Goal: Task Accomplishment & Management: Use online tool/utility

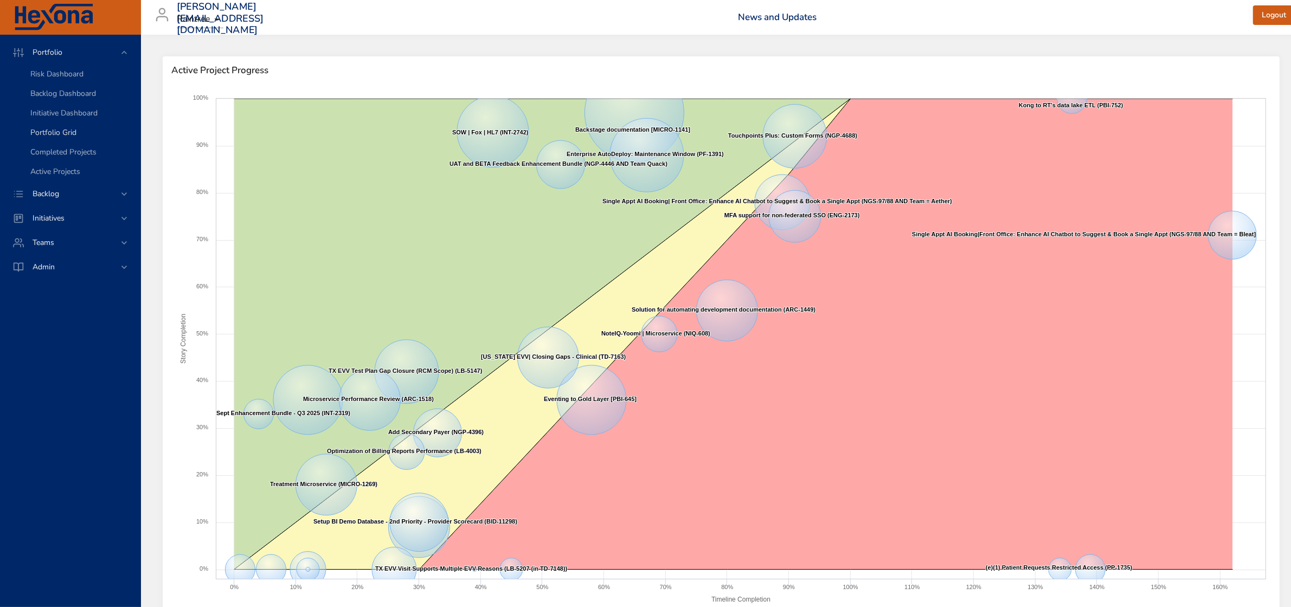
click at [74, 132] on span "Portfolio Grid" at bounding box center [53, 132] width 46 height 10
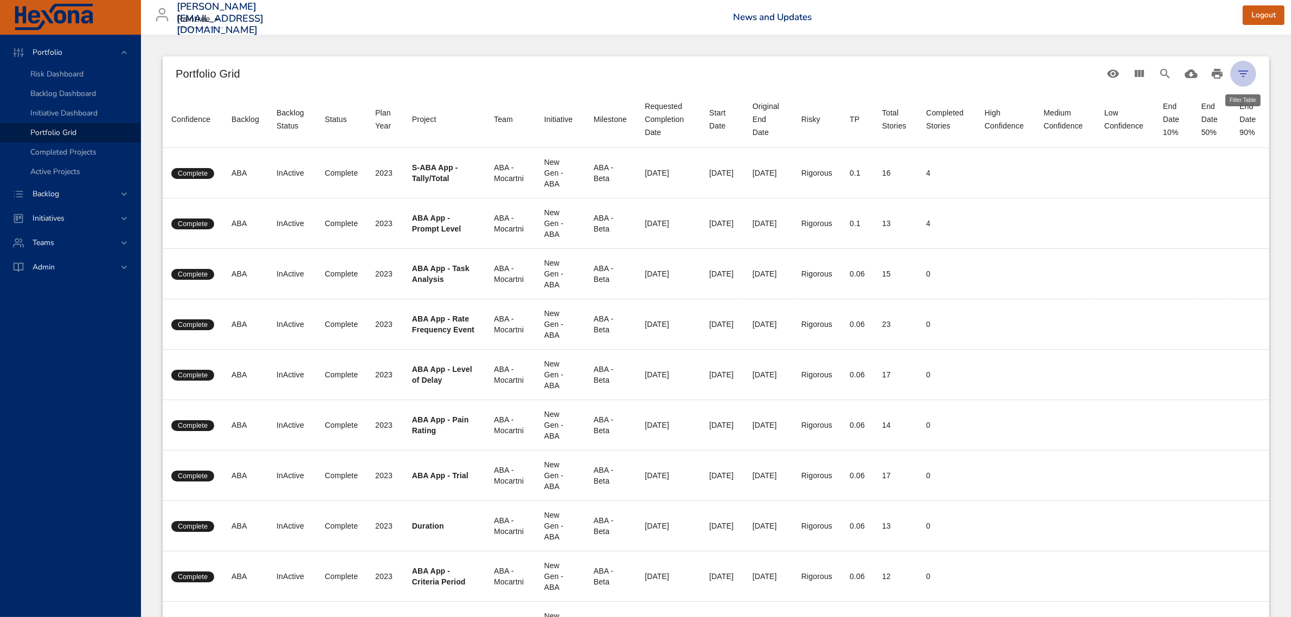
click at [1240, 68] on icon "Filter Table" at bounding box center [1242, 73] width 13 height 13
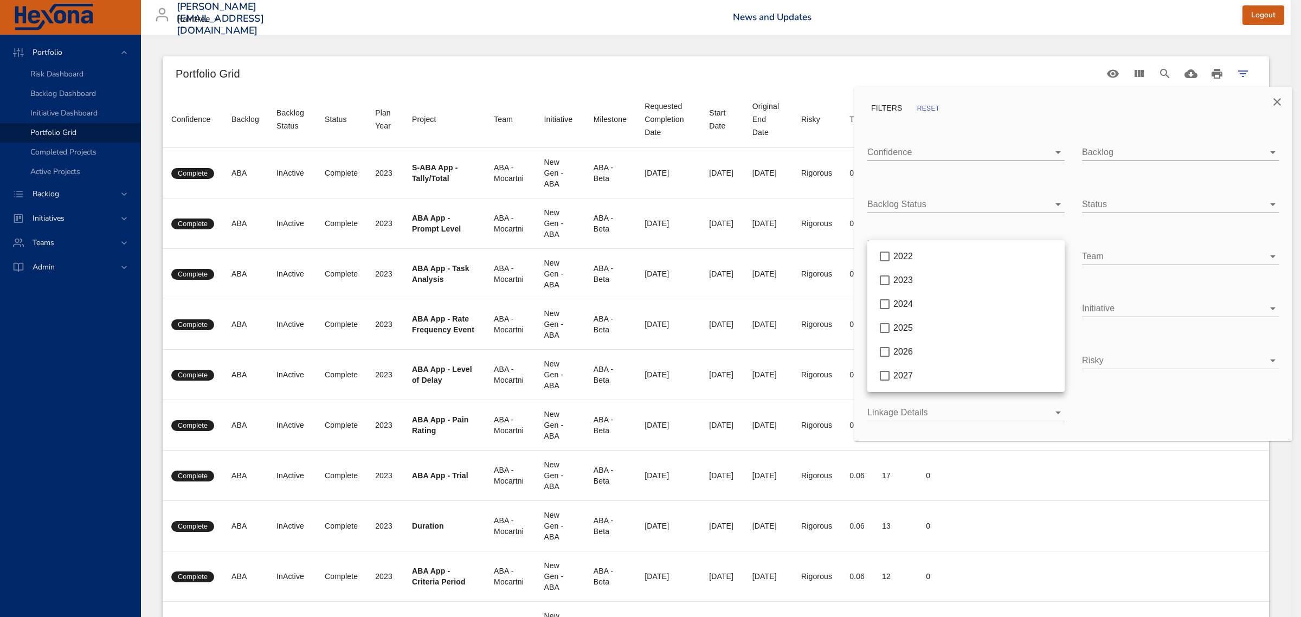
click at [949, 253] on body "Portfolio Risk Dashboard Backlog Dashboard Initiative Dashboard Portfolio Grid …" at bounding box center [650, 308] width 1301 height 617
click at [920, 351] on div "2026" at bounding box center [974, 351] width 163 height 13
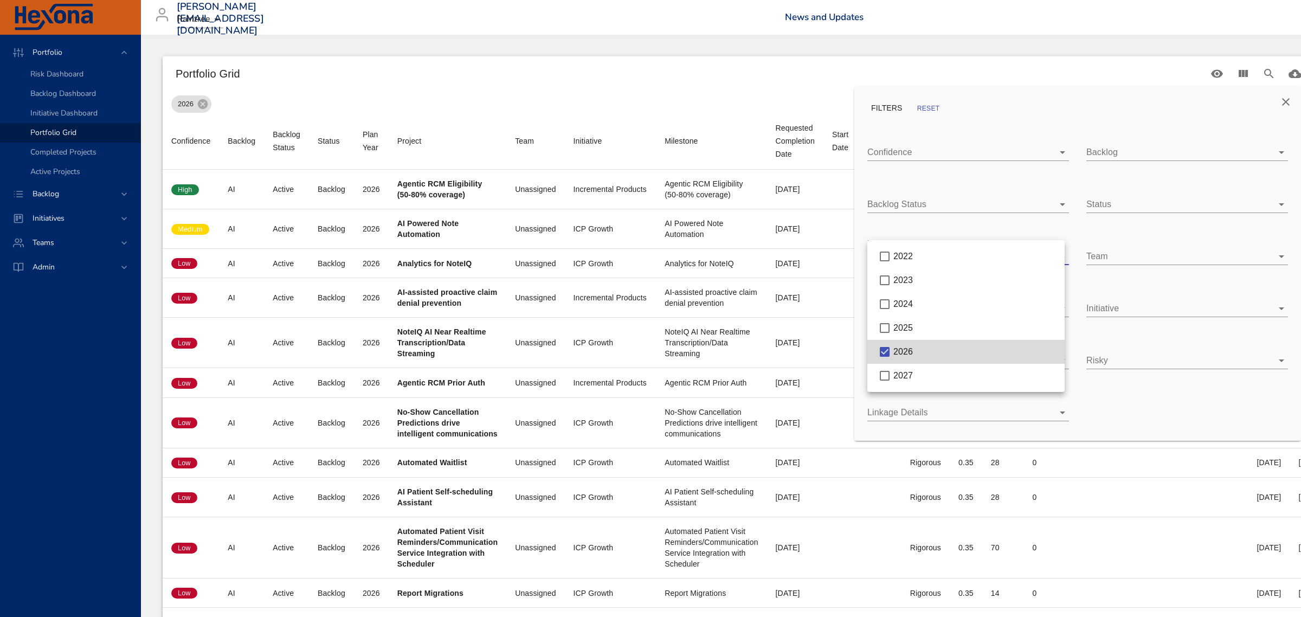
click at [1000, 70] on div at bounding box center [650, 308] width 1301 height 617
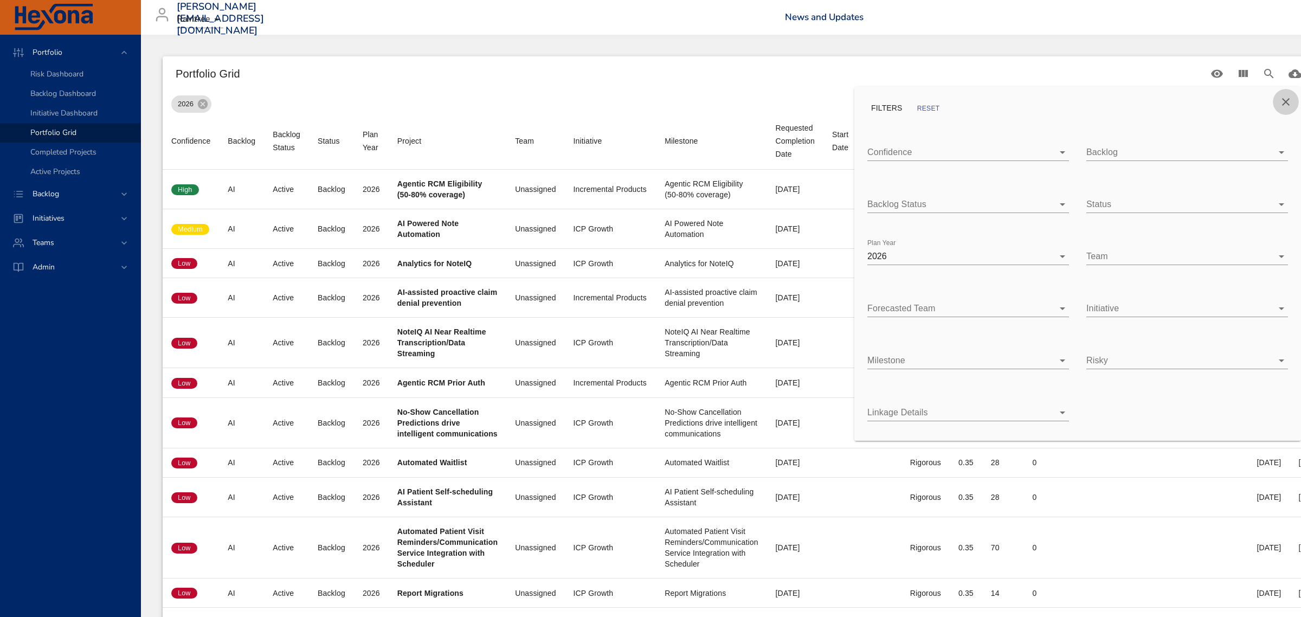
click at [1291, 99] on icon "Close" at bounding box center [1285, 101] width 13 height 13
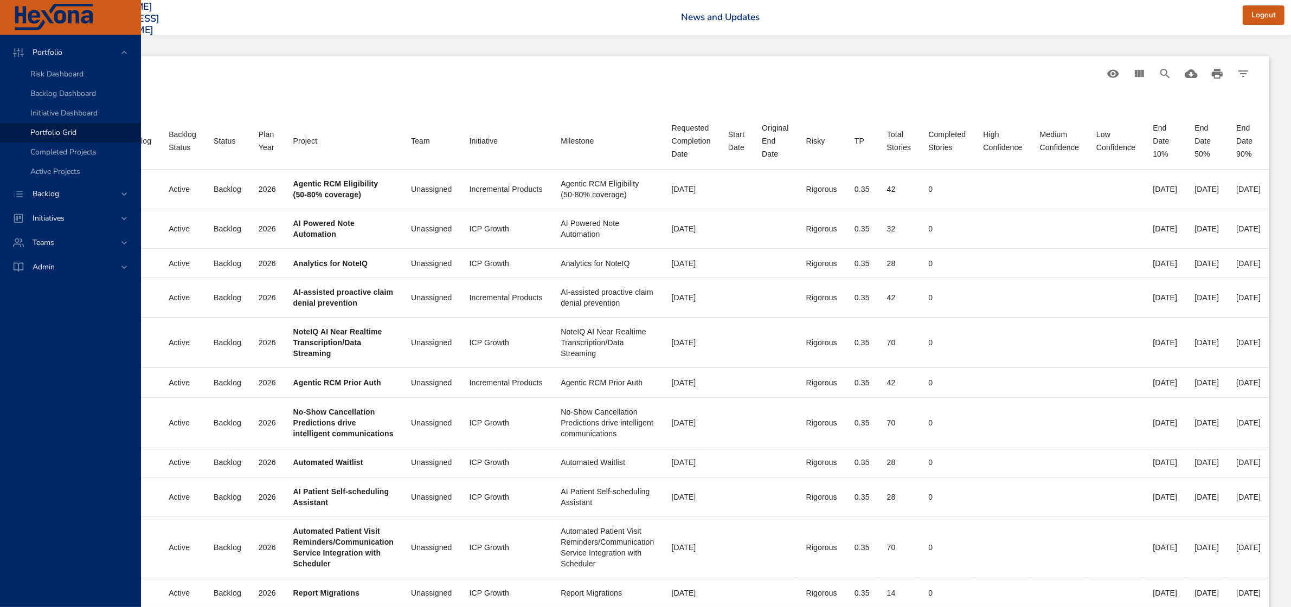
scroll to position [0, 147]
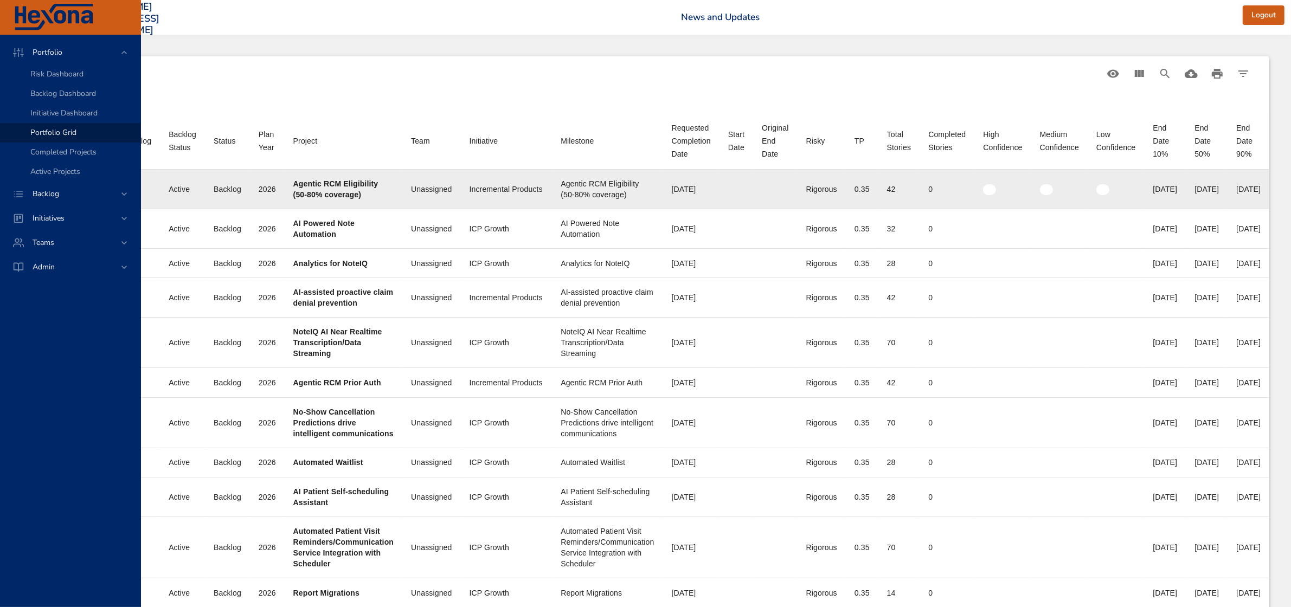
drag, startPoint x: 1164, startPoint y: 188, endPoint x: 1211, endPoint y: 188, distance: 47.7
click at [1211, 188] on td "End Date 50% [DATE]" at bounding box center [1206, 190] width 42 height 40
drag, startPoint x: 811, startPoint y: 189, endPoint x: 831, endPoint y: 188, distance: 20.1
click at [846, 188] on td "TP 0.35" at bounding box center [862, 190] width 33 height 40
drag, startPoint x: 1164, startPoint y: 188, endPoint x: 1213, endPoint y: 187, distance: 48.8
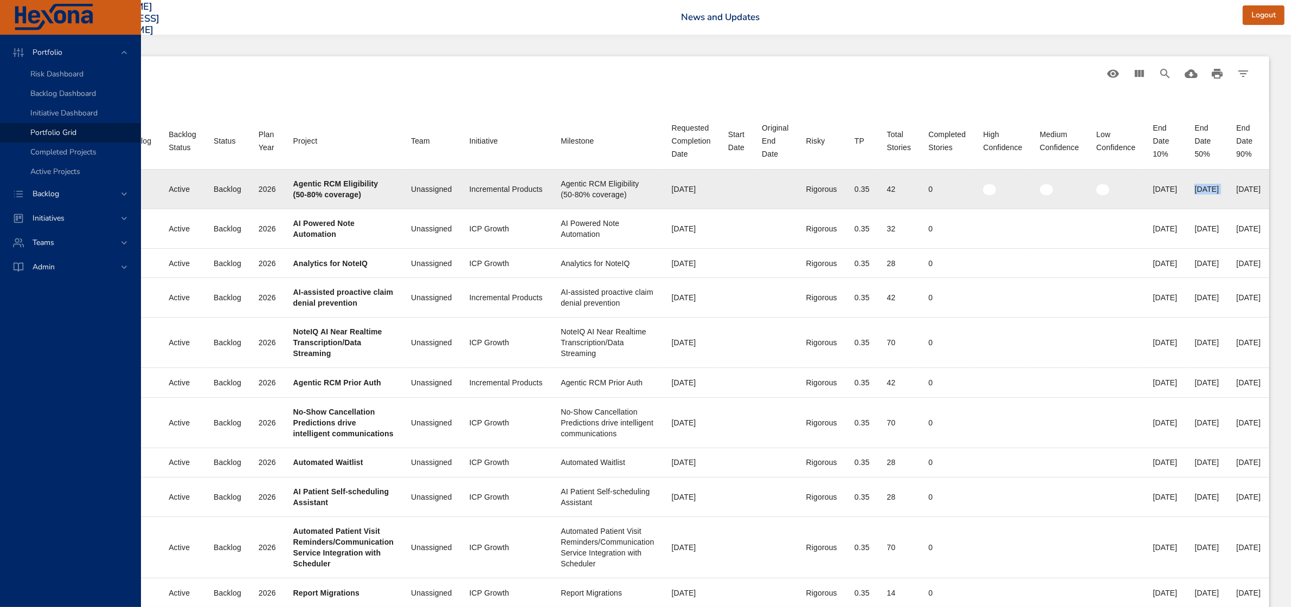
click at [1213, 187] on tr "Confidence High Backlog AI Backlog Status Active Status Backlog Plan Year [DATE…" at bounding box center [664, 190] width 1210 height 40
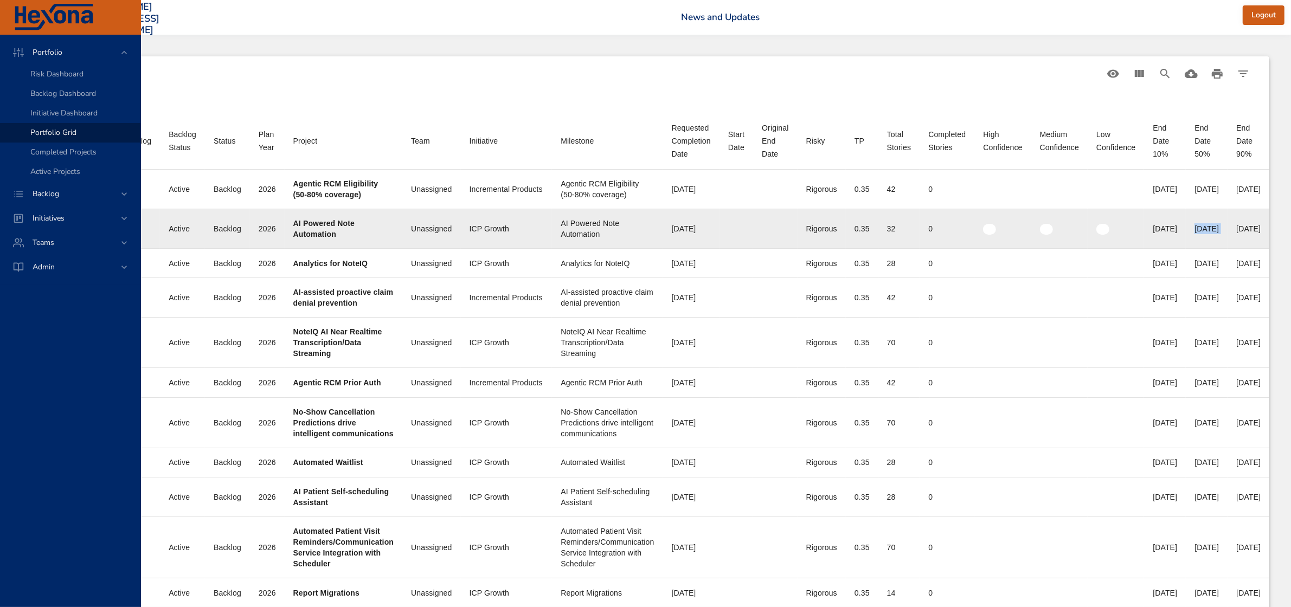
drag, startPoint x: 1158, startPoint y: 231, endPoint x: 1215, endPoint y: 226, distance: 57.2
click at [1215, 226] on tr "Confidence Medium Backlog AI Backlog Status Active Status Backlog Plan Year [DA…" at bounding box center [664, 229] width 1210 height 40
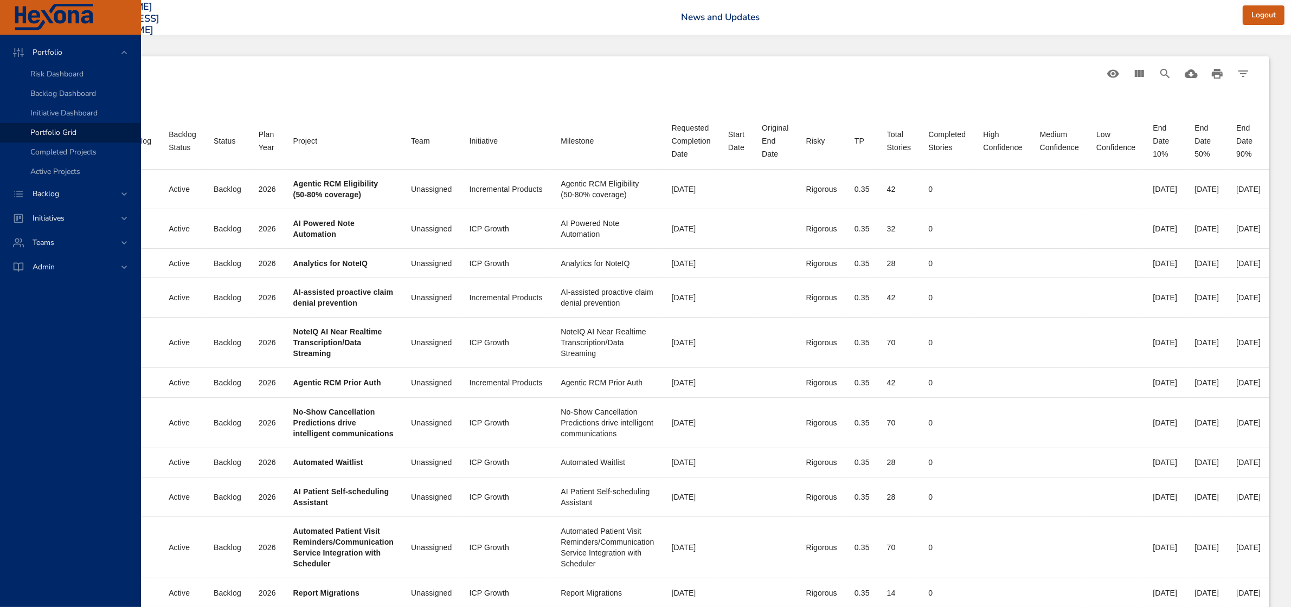
click at [1147, 113] on th "End Date 10%" at bounding box center [1165, 141] width 42 height 57
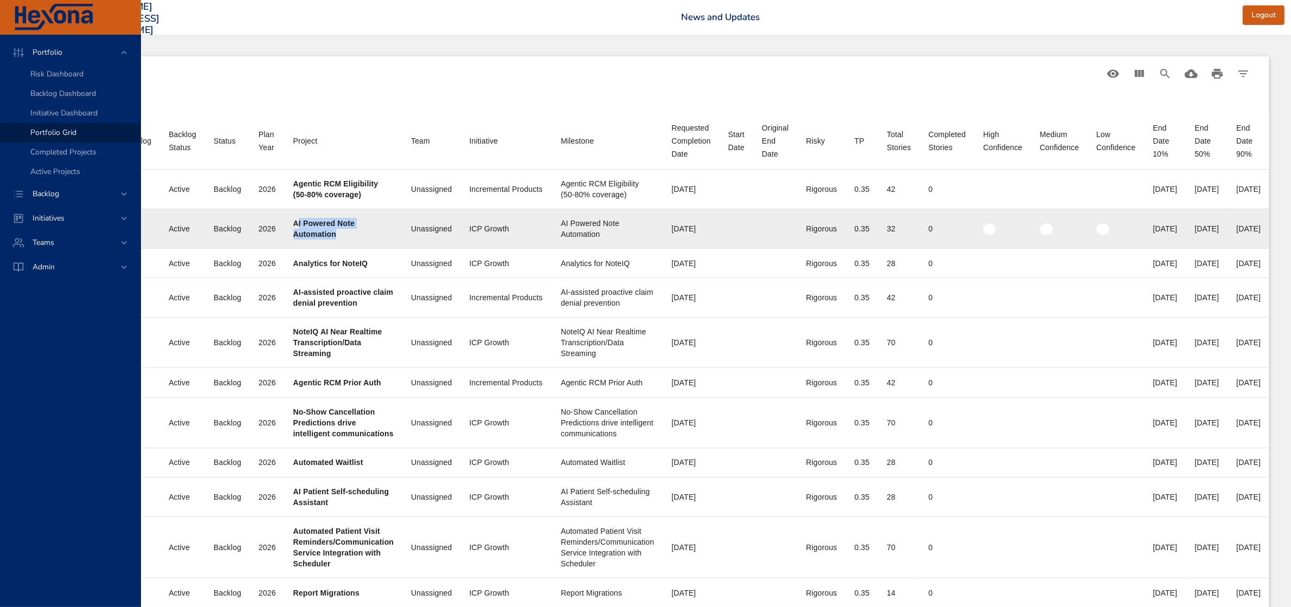
drag, startPoint x: 253, startPoint y: 223, endPoint x: 305, endPoint y: 237, distance: 53.2
click at [305, 237] on div "AI Powered Note Automation" at bounding box center [343, 229] width 100 height 22
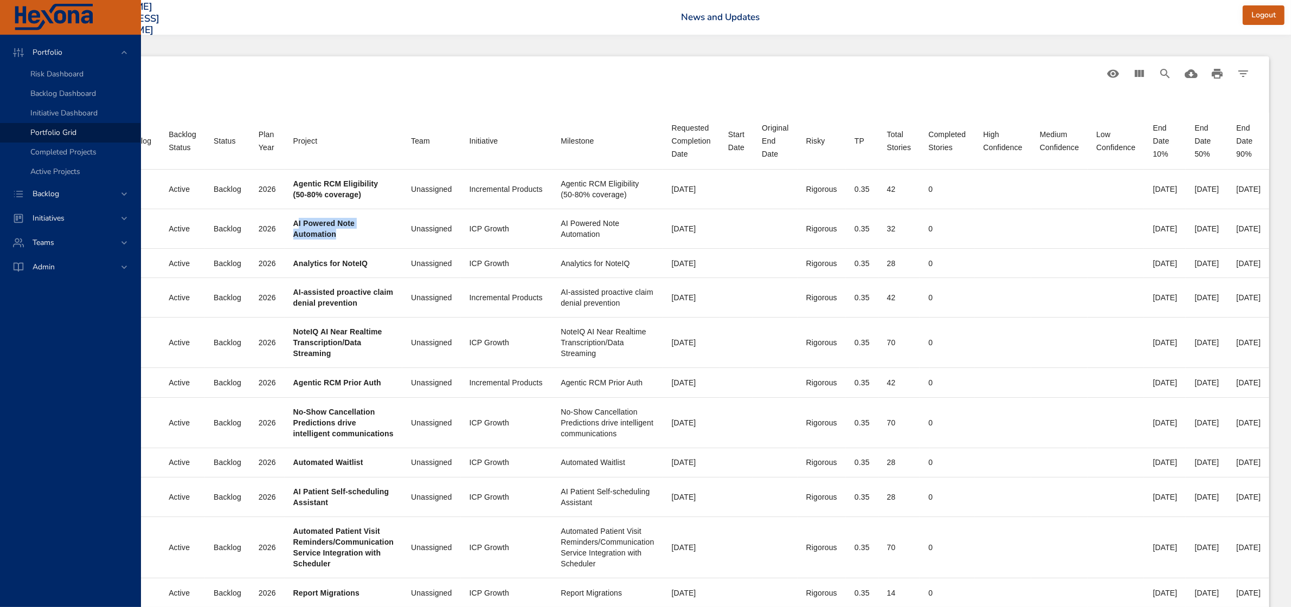
scroll to position [0, 0]
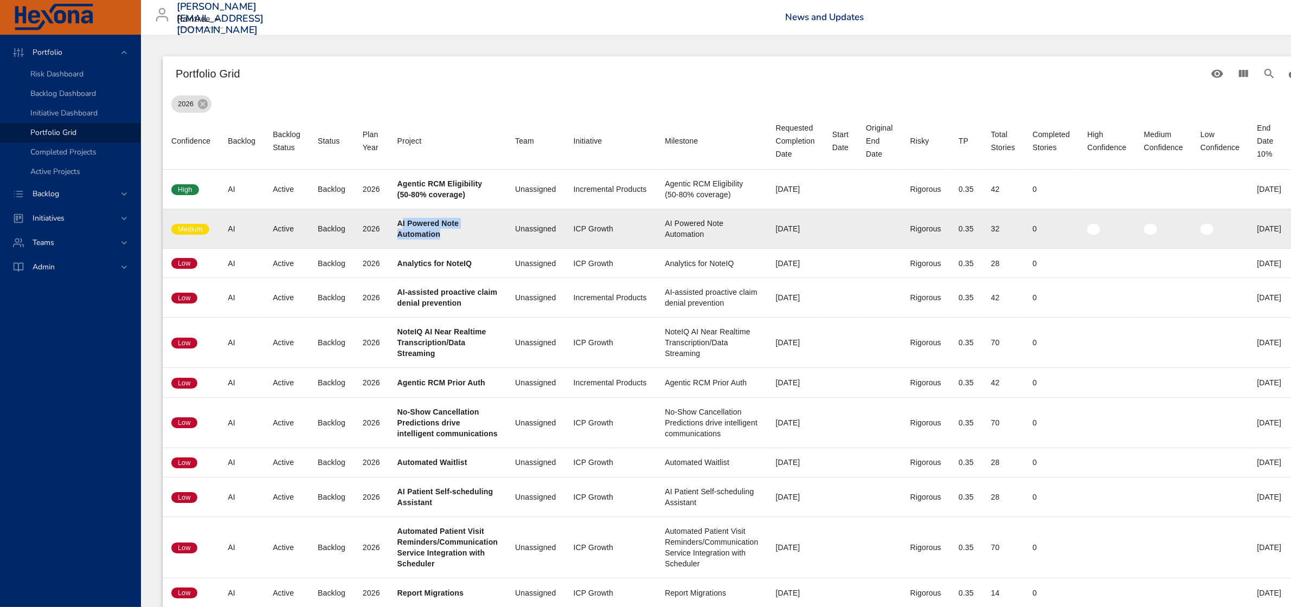
click at [404, 221] on b "AI Powered Note Automation" at bounding box center [428, 229] width 62 height 20
drag, startPoint x: 393, startPoint y: 218, endPoint x: 457, endPoint y: 234, distance: 65.7
click at [457, 234] on td "Project AI Powered Note Automation" at bounding box center [448, 229] width 118 height 40
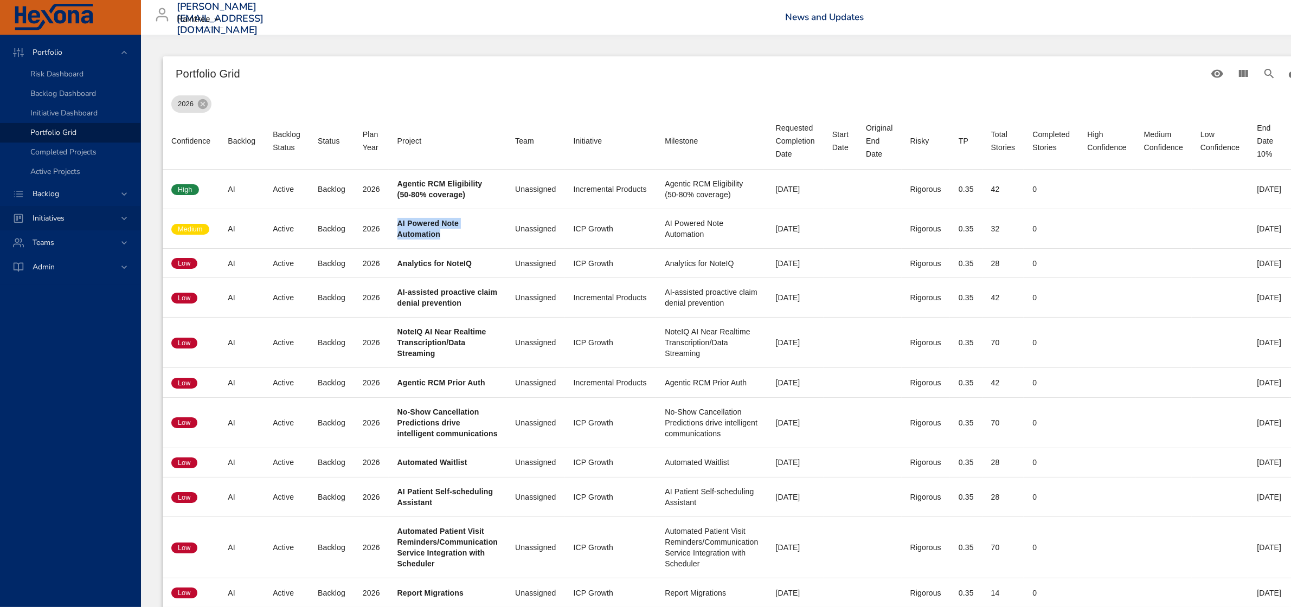
click at [59, 214] on span "Initiatives" at bounding box center [48, 218] width 49 height 10
click at [88, 163] on div "Teams" at bounding box center [71, 164] width 95 height 11
click at [63, 159] on div "Admin" at bounding box center [70, 169] width 140 height 24
click at [52, 96] on span "Initiatives" at bounding box center [48, 101] width 49 height 10
click at [50, 79] on span "Backlog" at bounding box center [46, 77] width 44 height 10
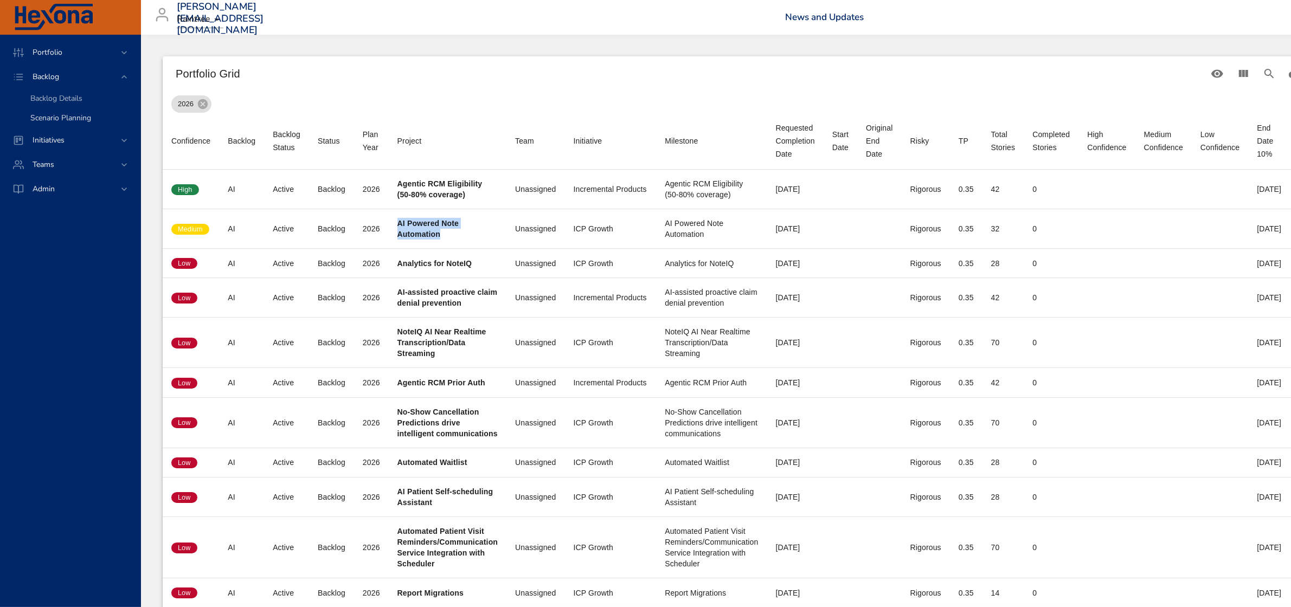
click at [60, 118] on span "Scenario Planning" at bounding box center [60, 118] width 61 height 10
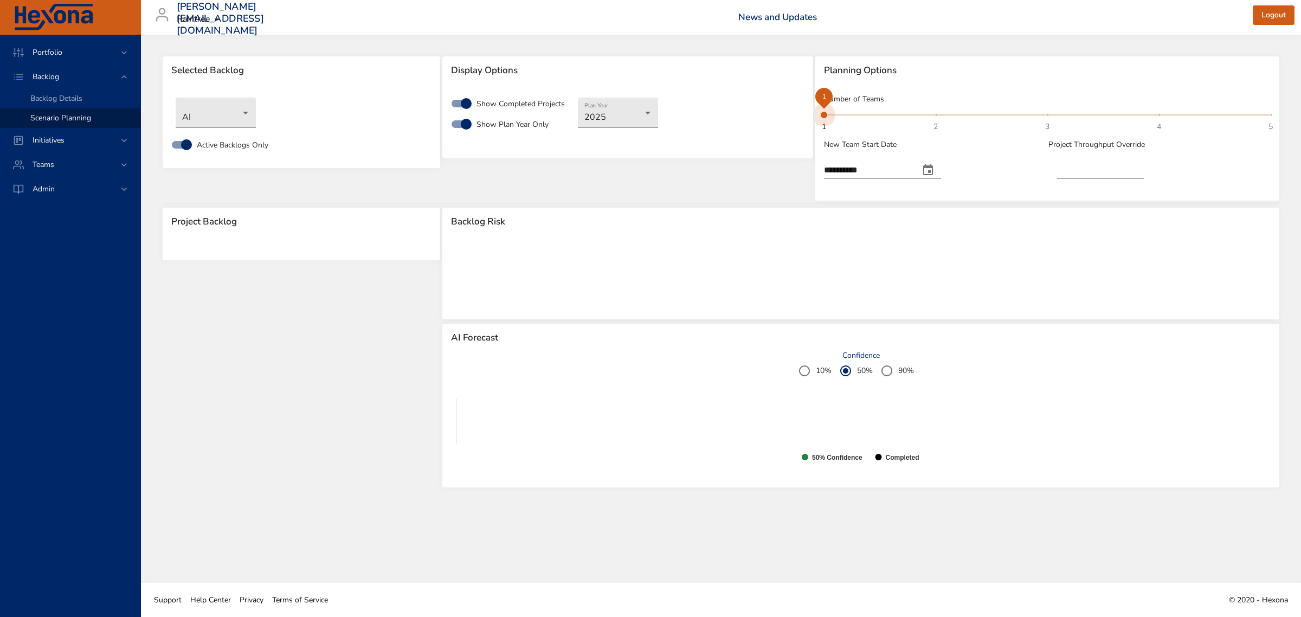
click at [1045, 120] on span "1 2 3 4 5 1" at bounding box center [1047, 114] width 447 height 15
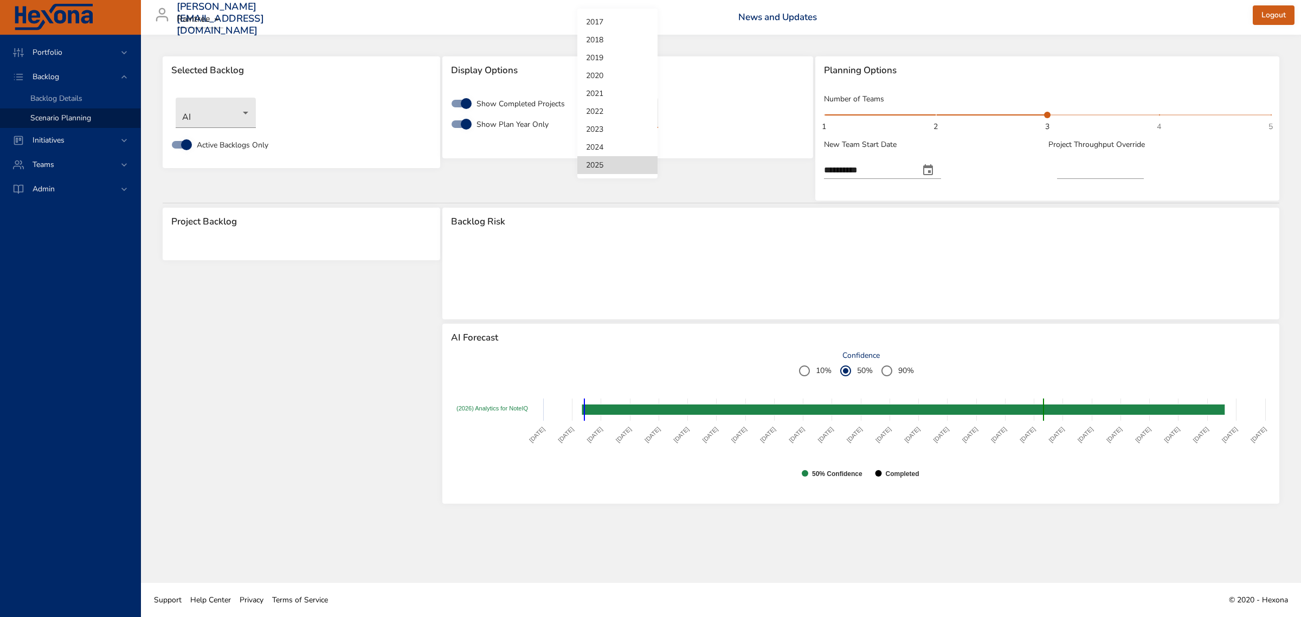
click at [621, 113] on body "**********" at bounding box center [650, 308] width 1301 height 617
click at [660, 192] on div at bounding box center [650, 308] width 1301 height 617
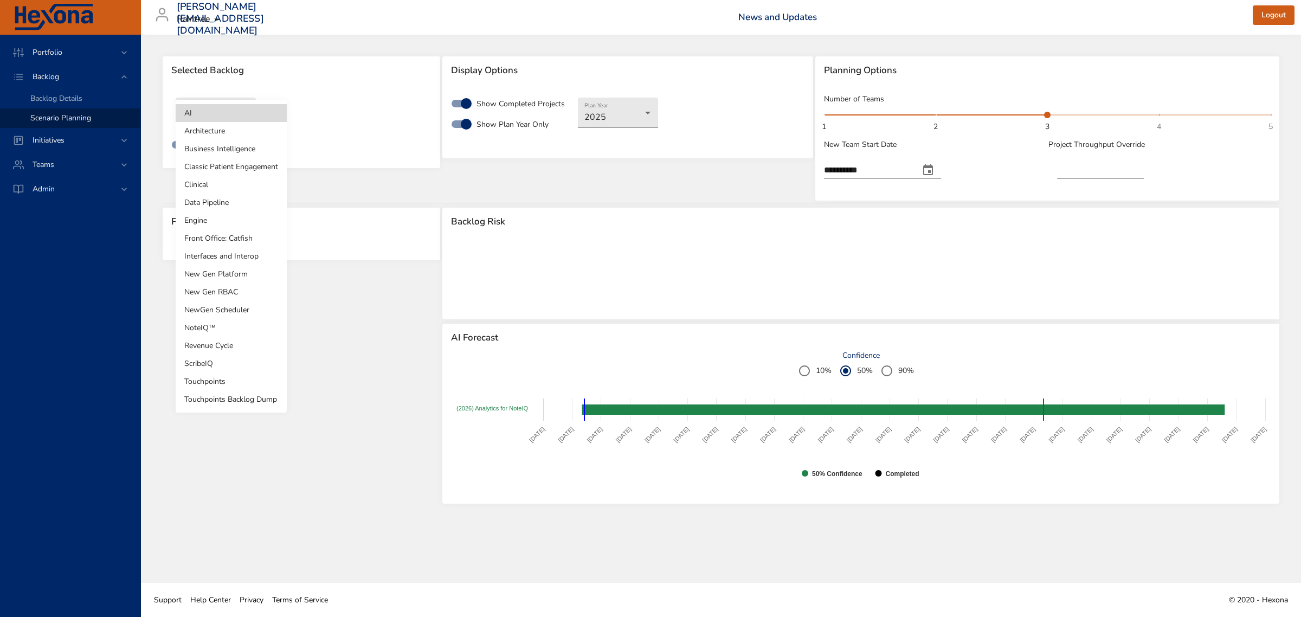
click at [195, 117] on body "**********" at bounding box center [650, 308] width 1301 height 617
click at [202, 179] on li "Clinical" at bounding box center [231, 185] width 111 height 18
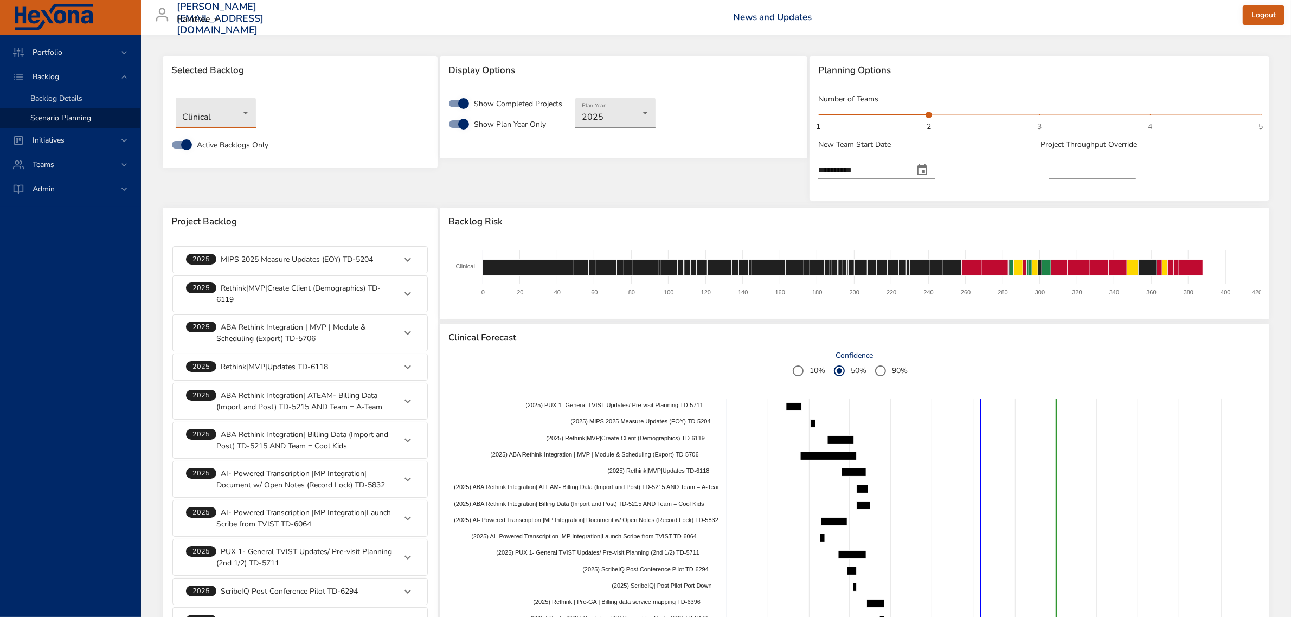
click at [70, 99] on span "Backlog Details" at bounding box center [56, 98] width 52 height 10
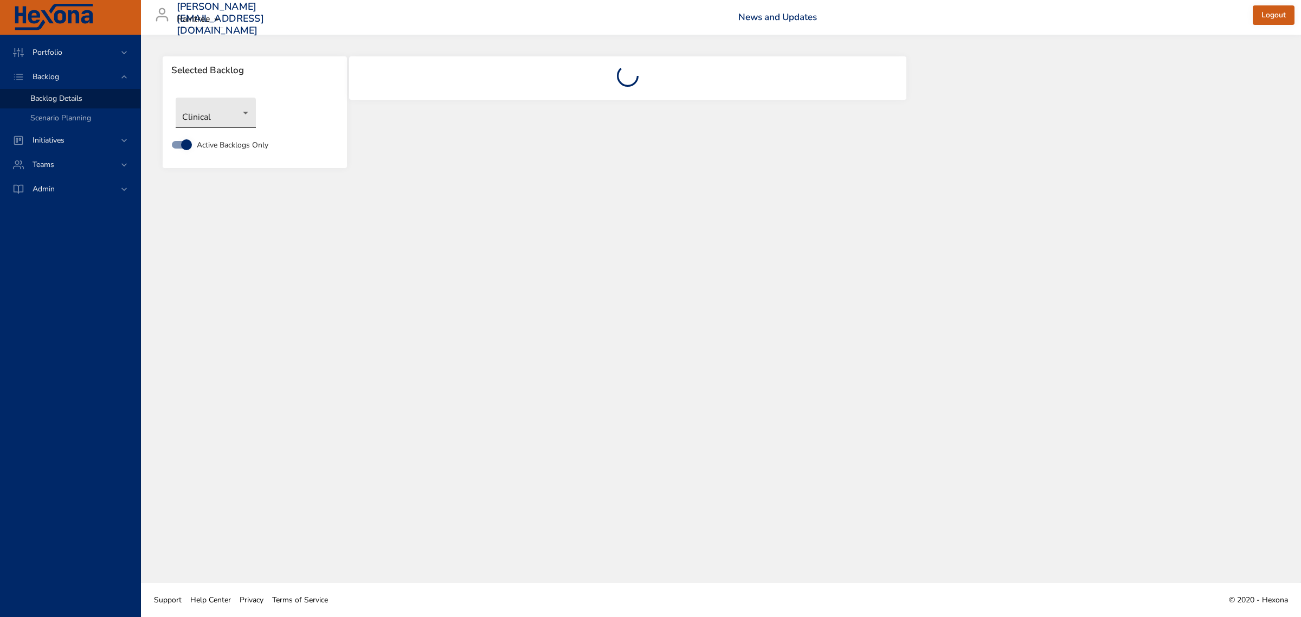
click at [207, 117] on body "Portfolio Backlog Backlog Details Scenario Planning Initiatives Teams Admin [PE…" at bounding box center [650, 308] width 1301 height 617
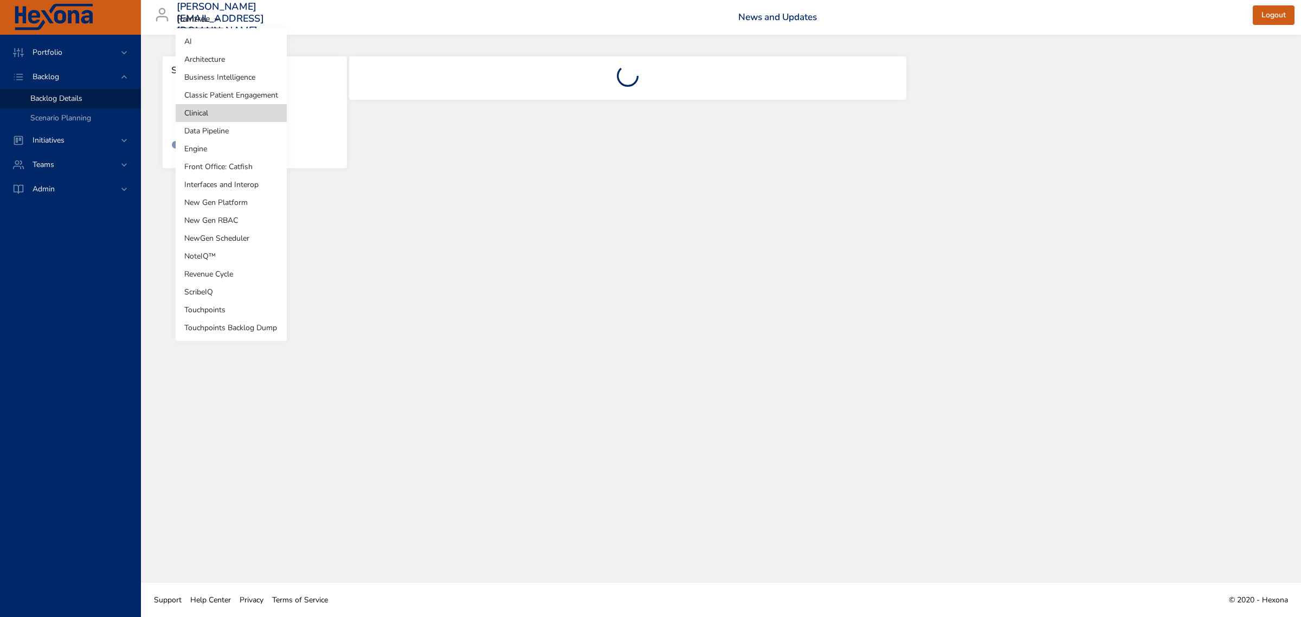
click at [199, 256] on li "NoteIQ™" at bounding box center [231, 256] width 111 height 18
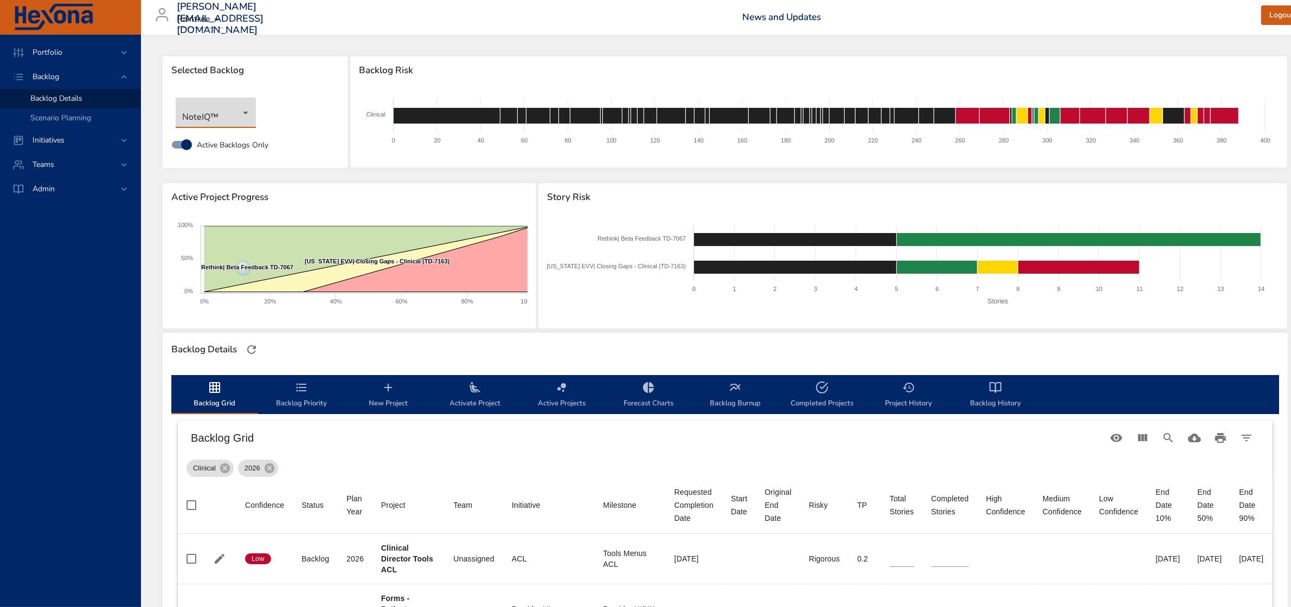
scroll to position [0, 61]
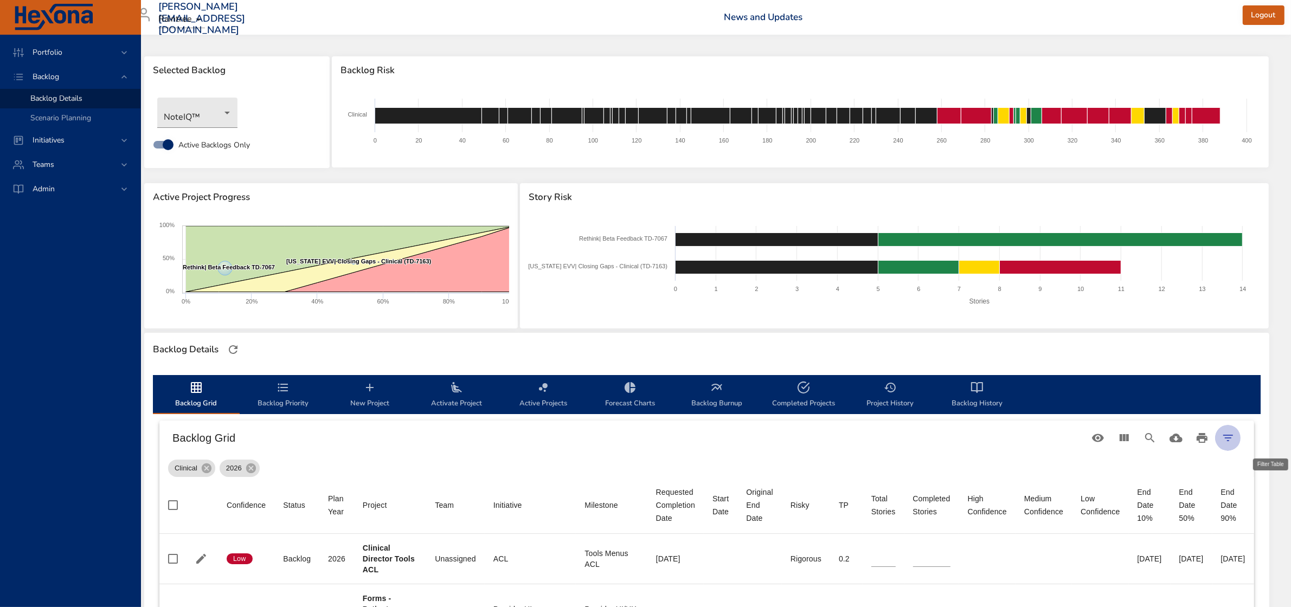
click at [1231, 434] on icon "Filter Table" at bounding box center [1227, 437] width 13 height 13
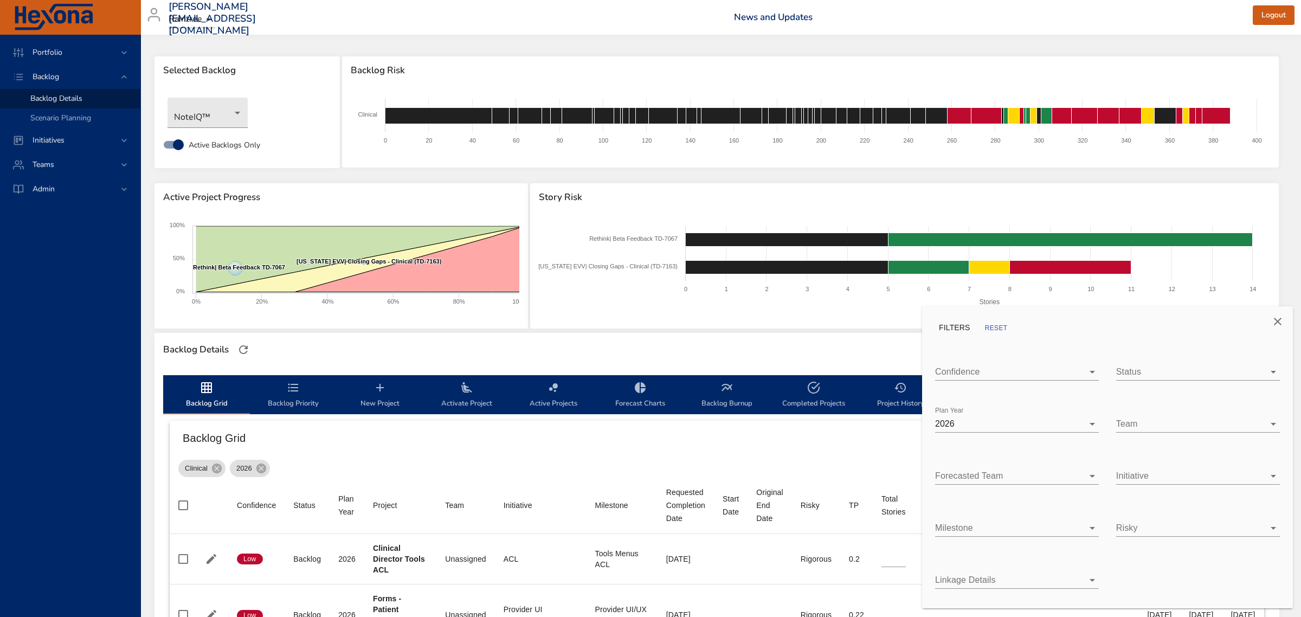
type input "*"
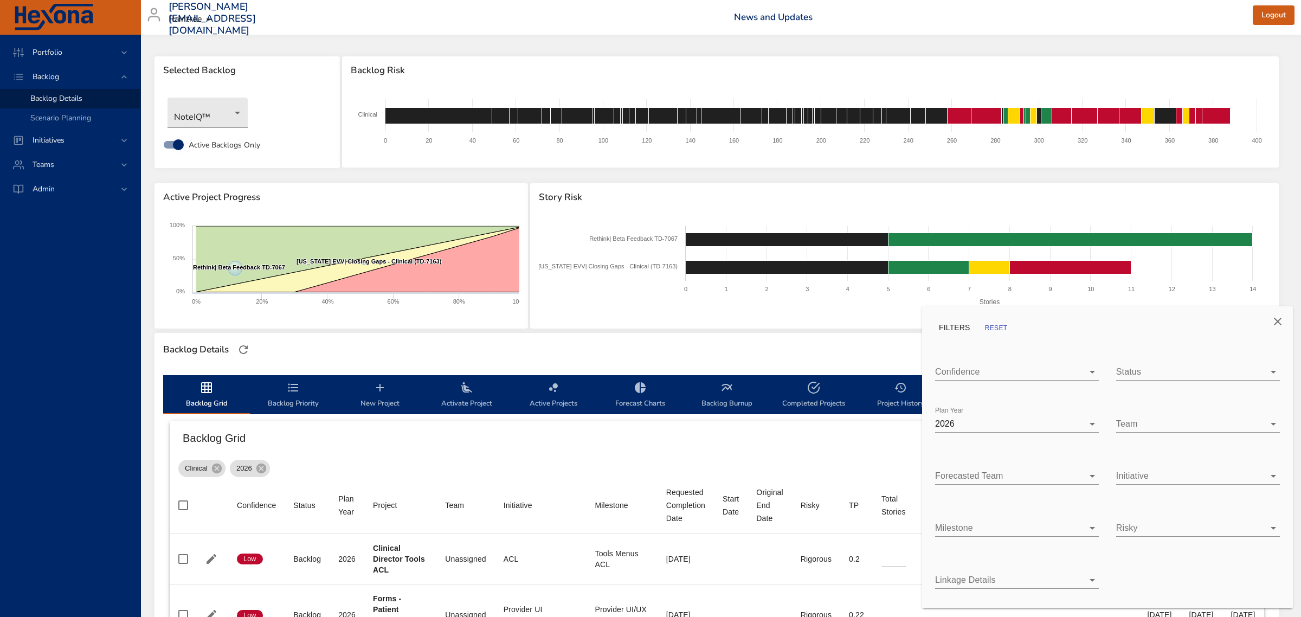
type input "*"
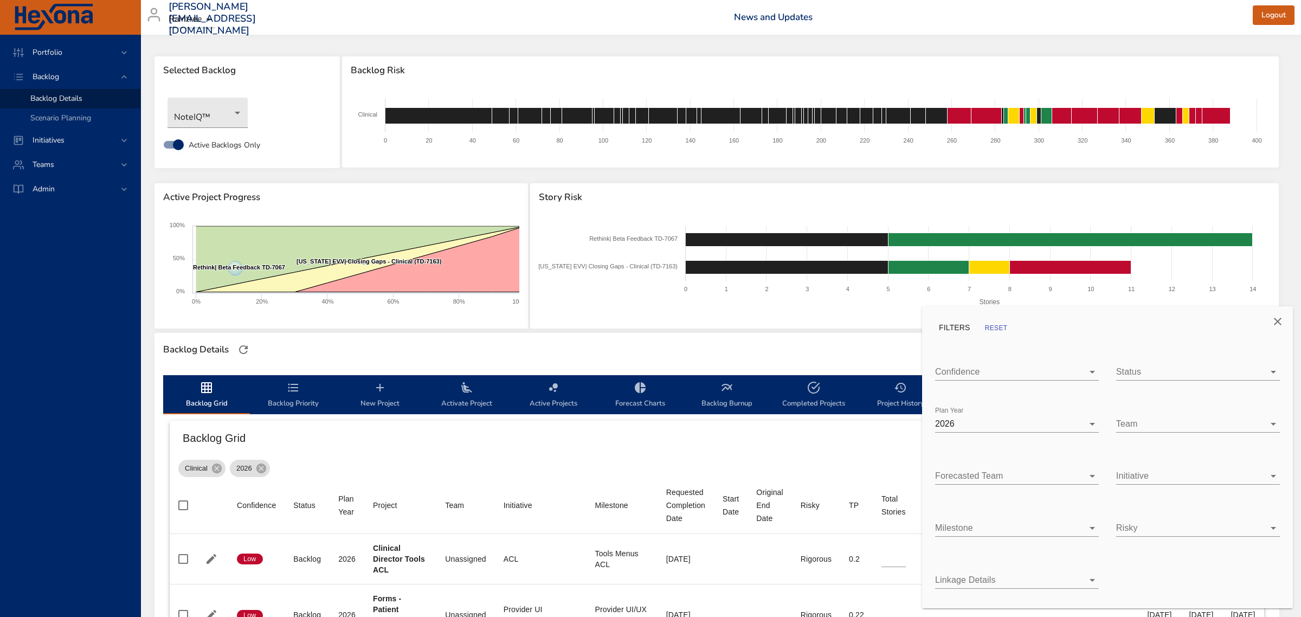
type input "*"
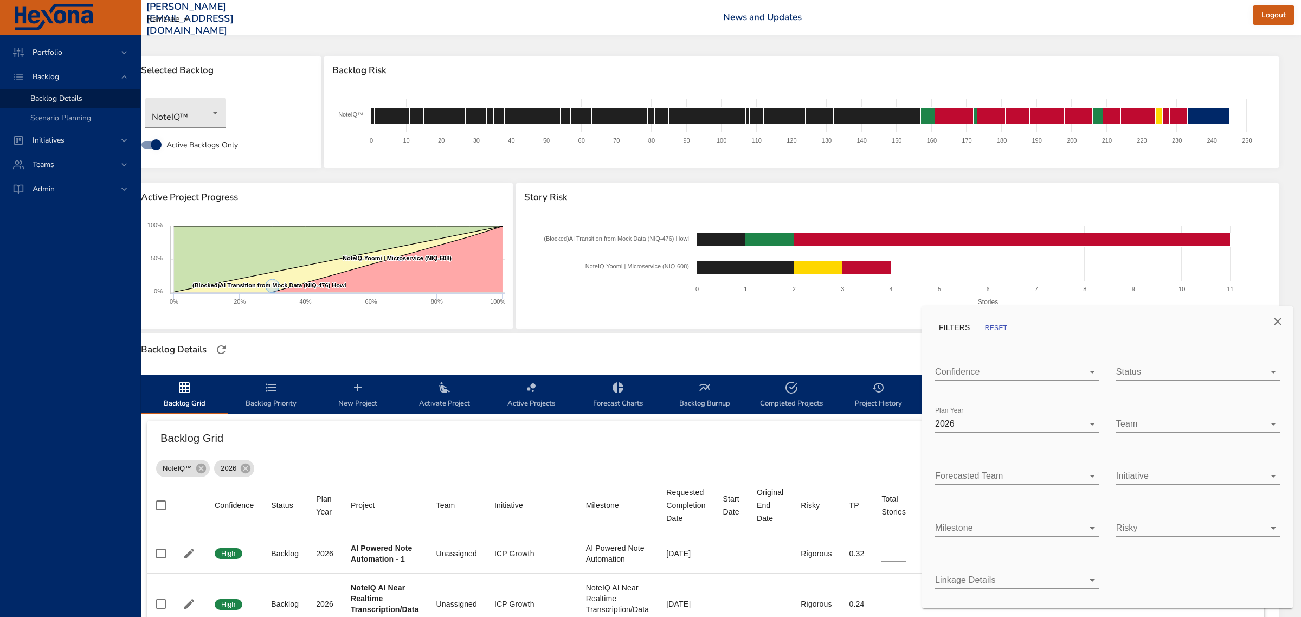
click at [1284, 321] on button "Close" at bounding box center [1278, 321] width 26 height 26
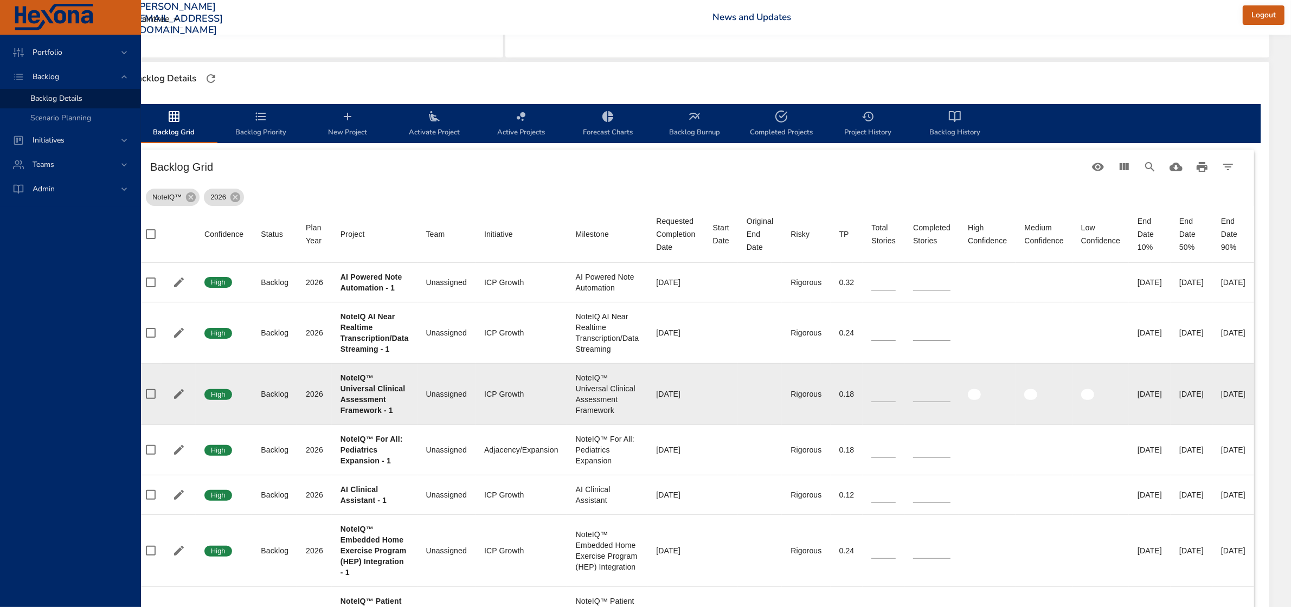
scroll to position [339, 50]
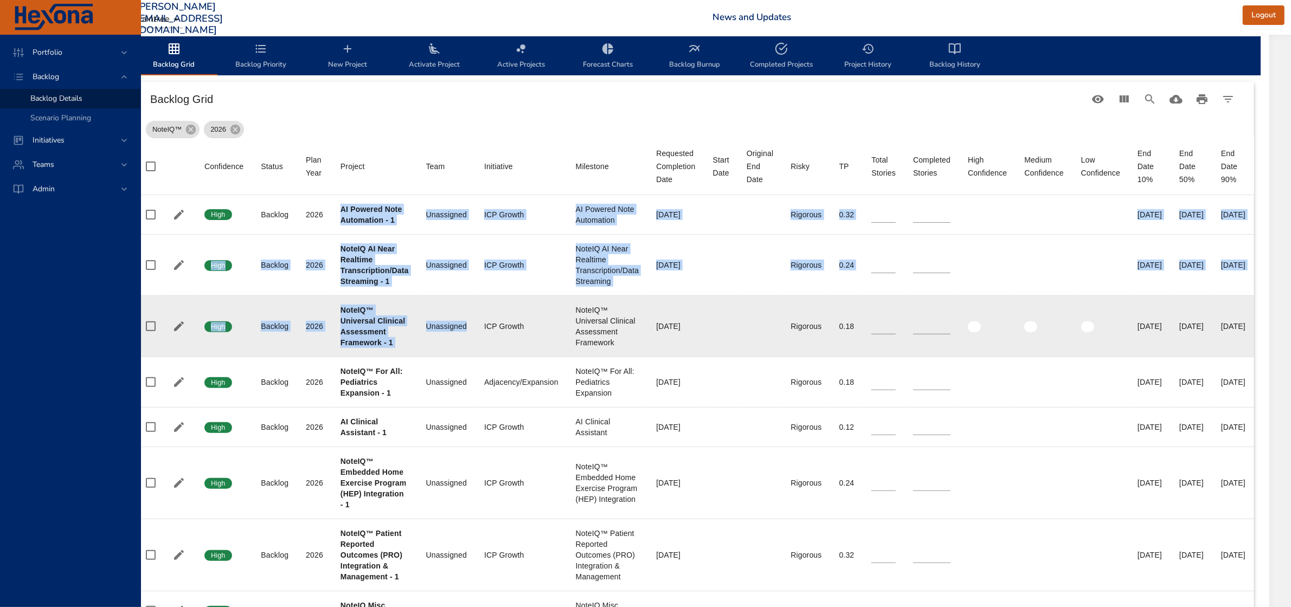
drag, startPoint x: 331, startPoint y: 209, endPoint x: 461, endPoint y: 312, distance: 165.6
click at [461, 312] on tbody "Confidence High Status Backlog Plan Year [DATE] Project AI Powered Note Automat…" at bounding box center [695, 551] width 1117 height 713
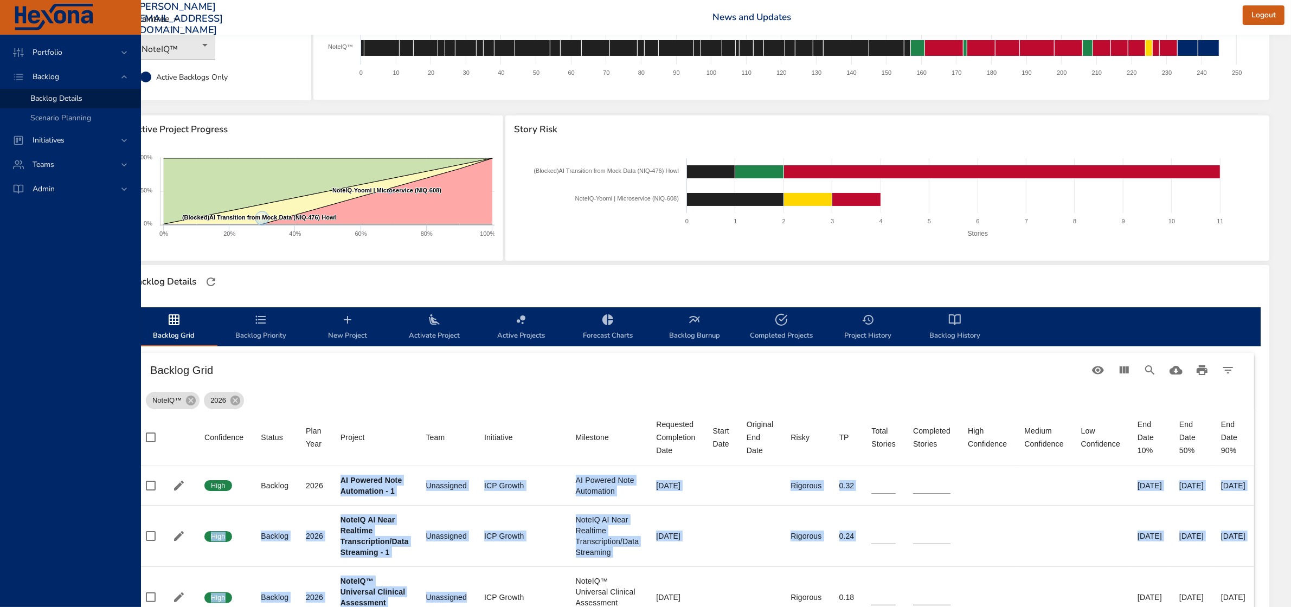
scroll to position [68, 39]
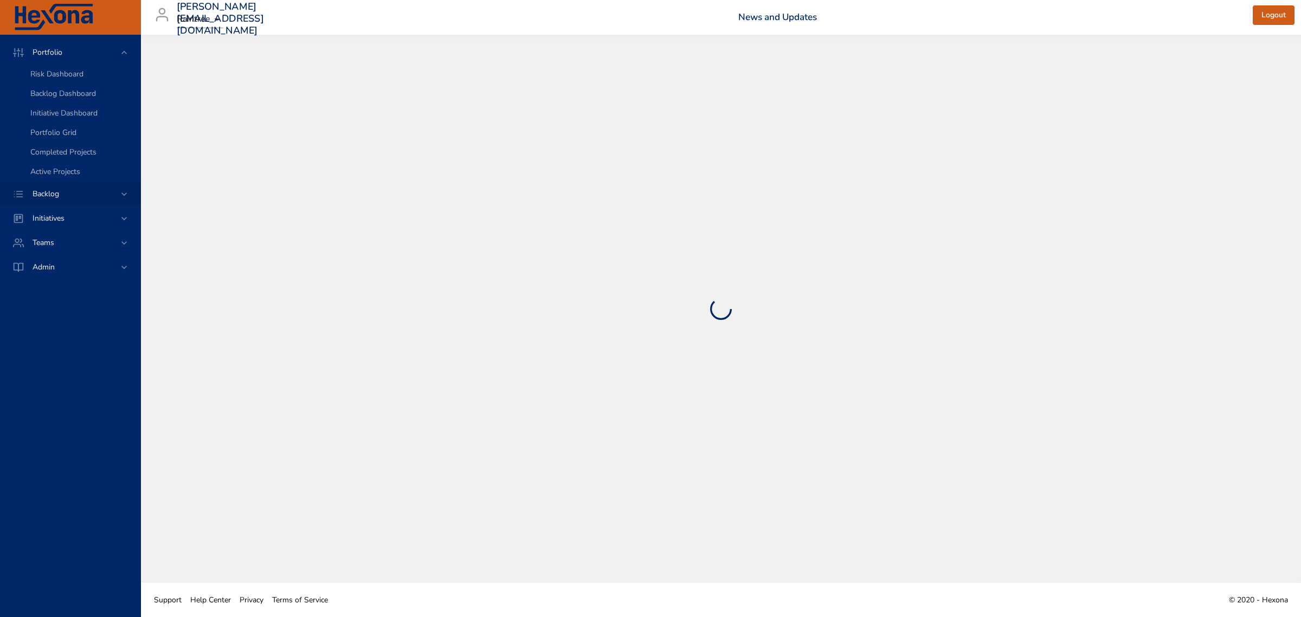
click at [51, 202] on div "Backlog" at bounding box center [70, 194] width 140 height 24
click at [40, 142] on span "Initiatives" at bounding box center [48, 140] width 49 height 10
click at [42, 79] on span "Backlog" at bounding box center [46, 77] width 44 height 10
click at [80, 163] on div "Teams" at bounding box center [71, 164] width 95 height 11
click at [72, 85] on div "Backlog" at bounding box center [70, 77] width 140 height 24
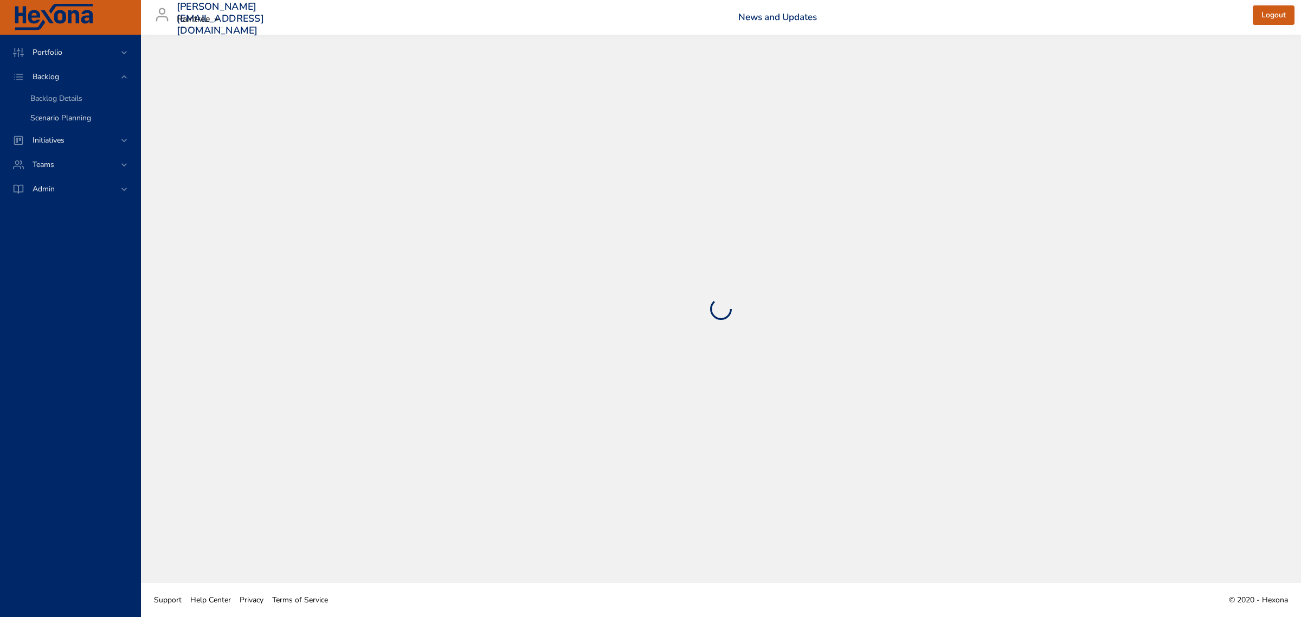
click at [68, 118] on span "Scenario Planning" at bounding box center [60, 118] width 61 height 10
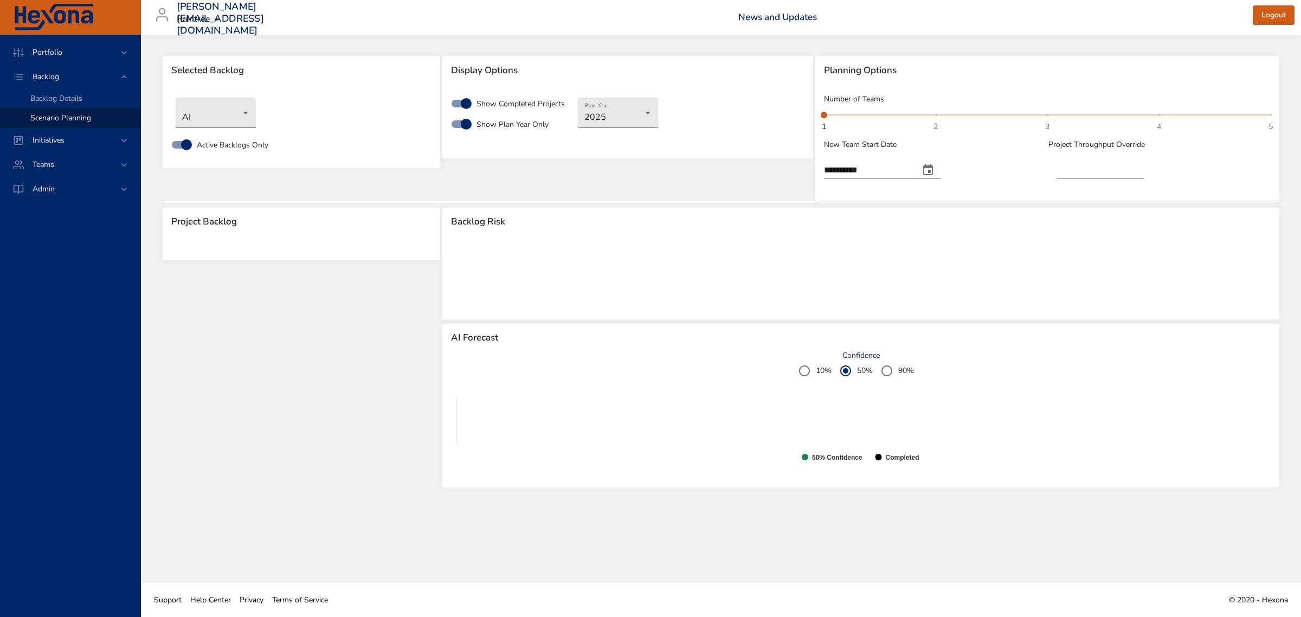
click at [1050, 126] on div "Number of Teams 1 2 3 4 5 1" at bounding box center [1047, 115] width 449 height 46
click at [1045, 123] on span "3" at bounding box center [1047, 126] width 4 height 11
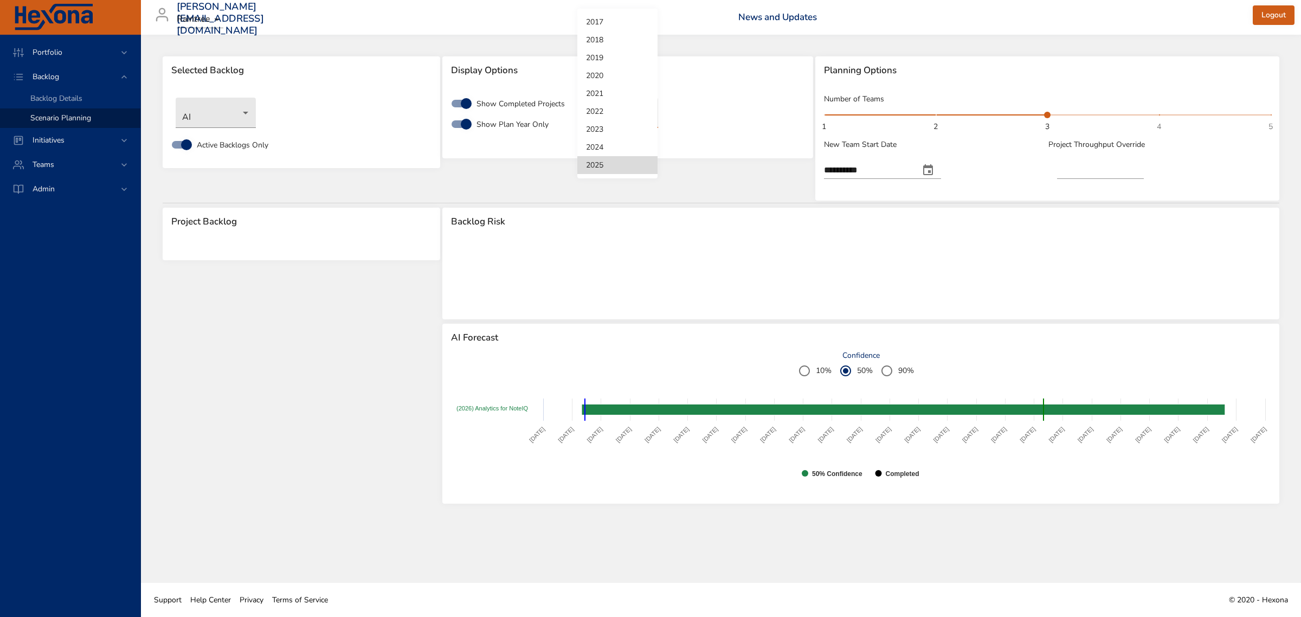
click at [637, 118] on body "**********" at bounding box center [650, 308] width 1301 height 617
